Goal: Task Accomplishment & Management: Manage account settings

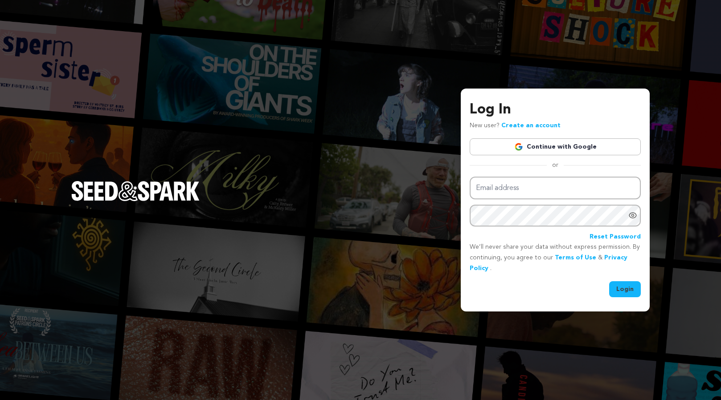
click at [533, 143] on link "Continue with Google" at bounding box center [554, 147] width 171 height 17
